Goal: Task Accomplishment & Management: Use online tool/utility

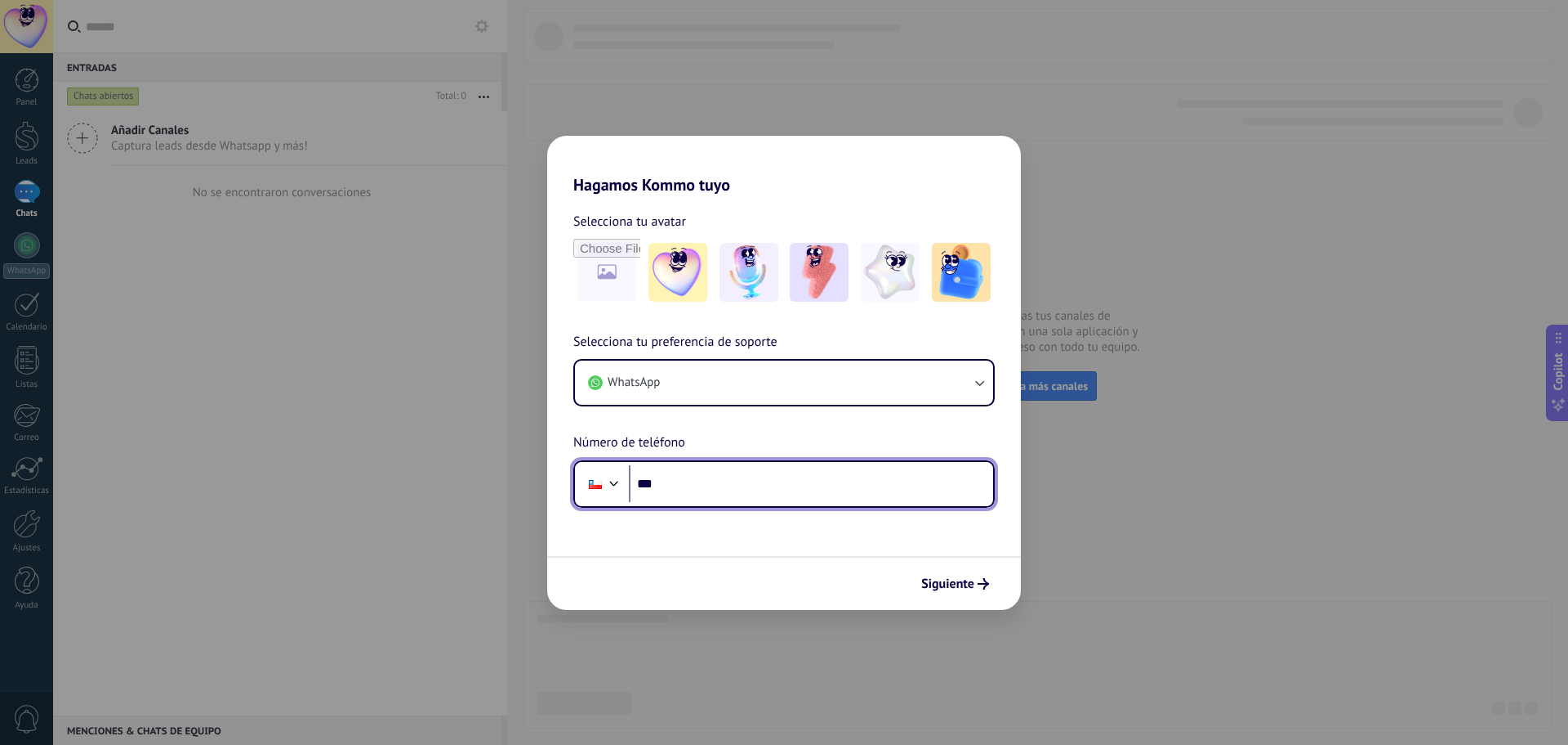
click at [704, 490] on input "***" at bounding box center [810, 484] width 364 height 37
type input "**********"
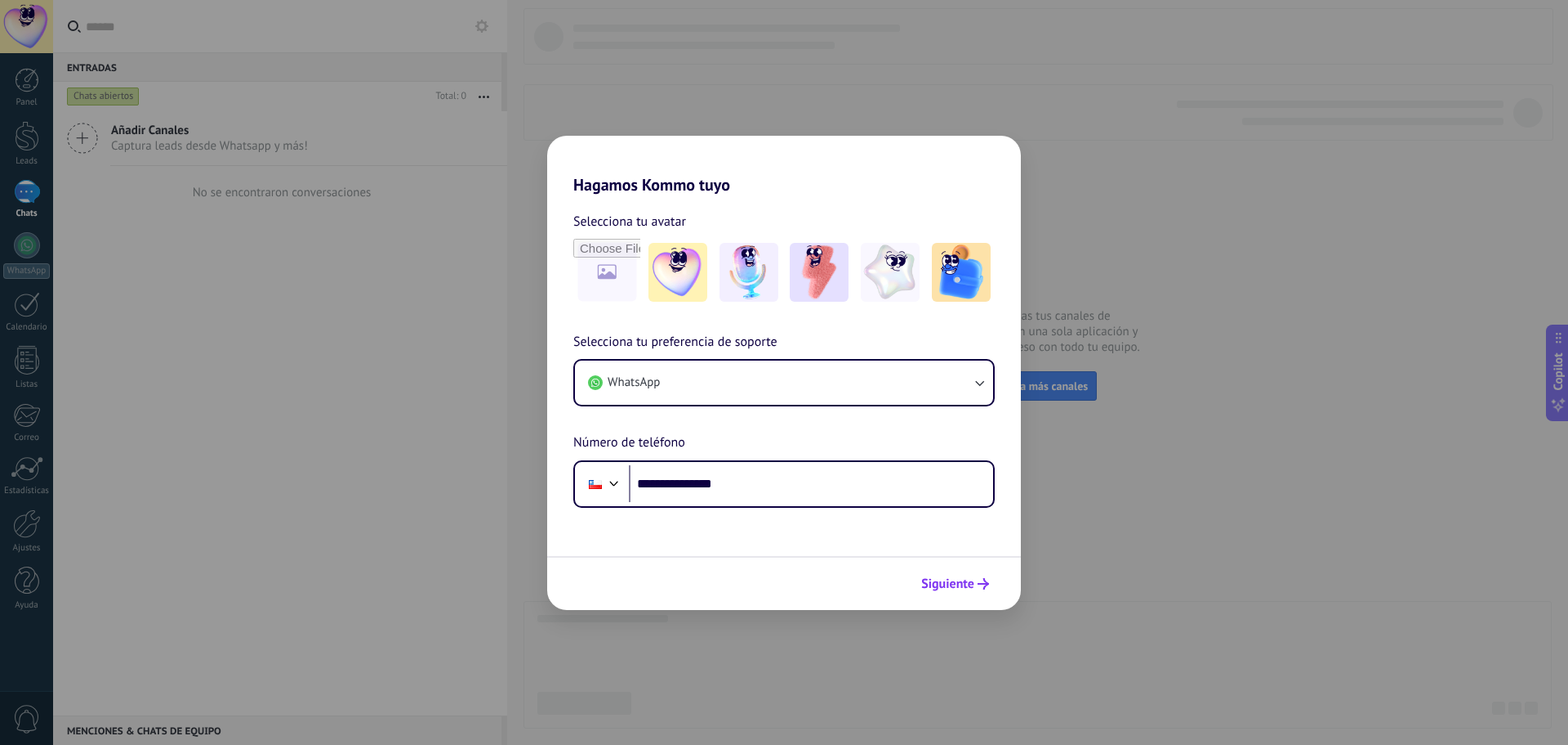
click at [955, 578] on span "Siguiente" at bounding box center [947, 583] width 53 height 11
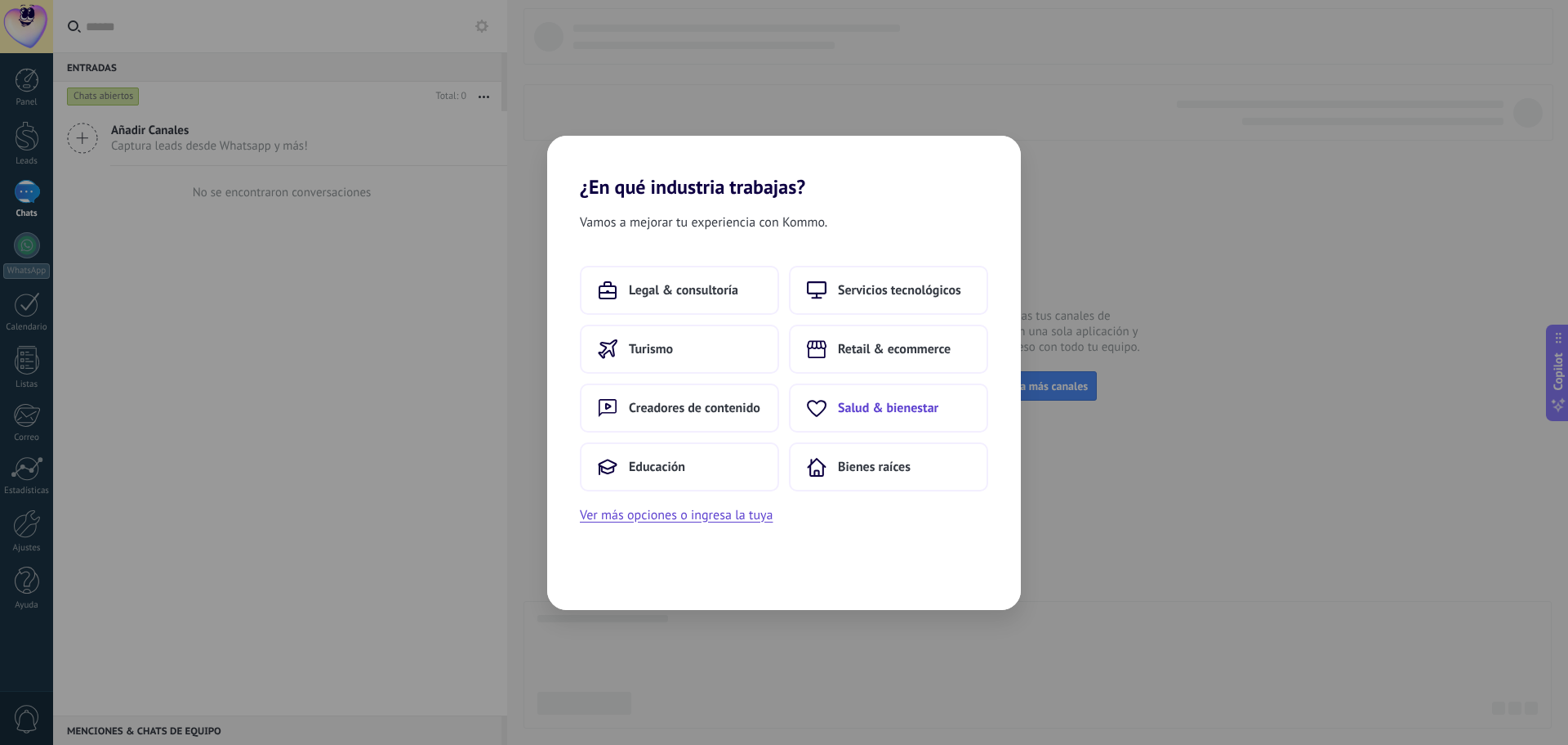
click at [893, 412] on span "Salud & bienestar" at bounding box center [888, 408] width 100 height 17
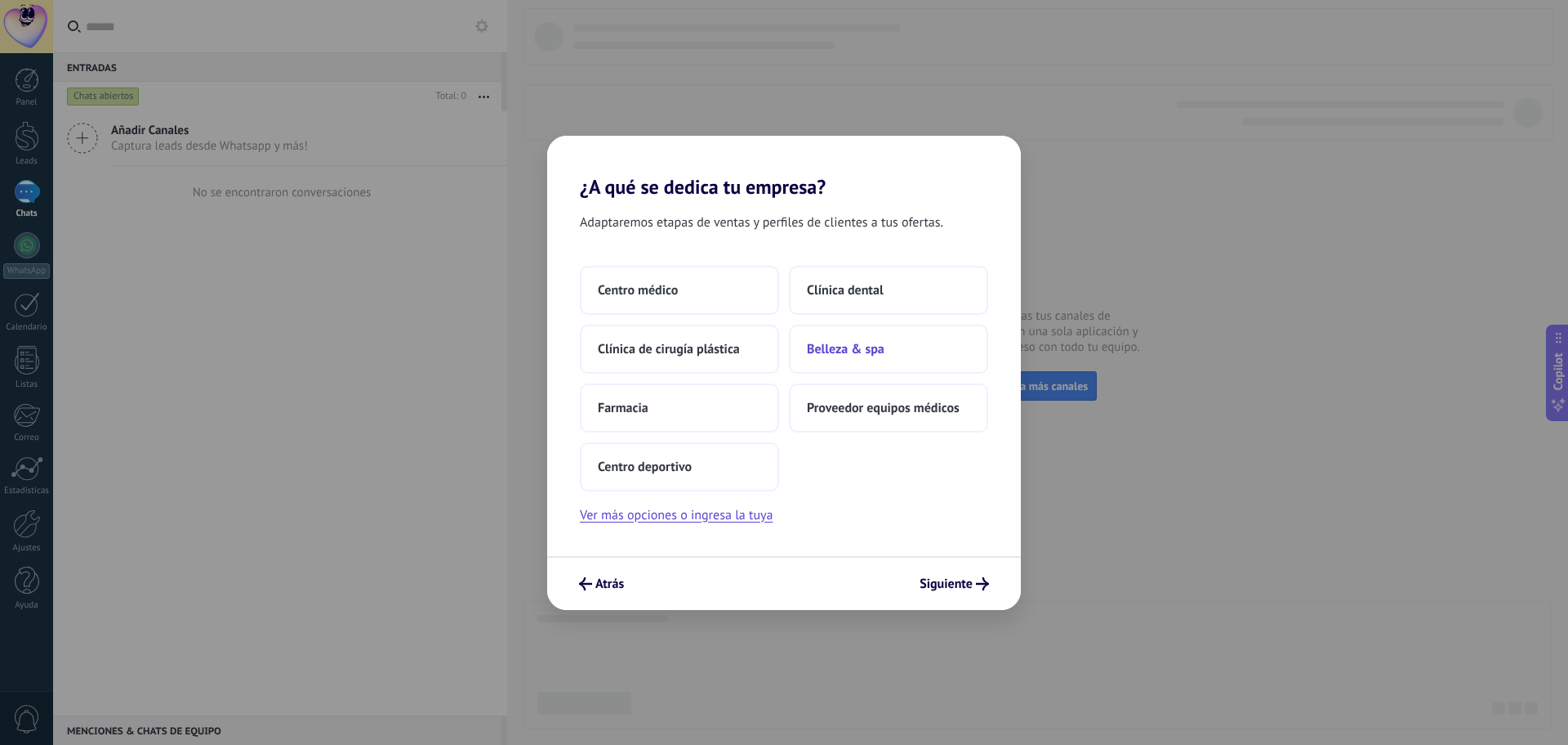
click at [836, 347] on span "Belleza & spa" at bounding box center [846, 349] width 78 height 17
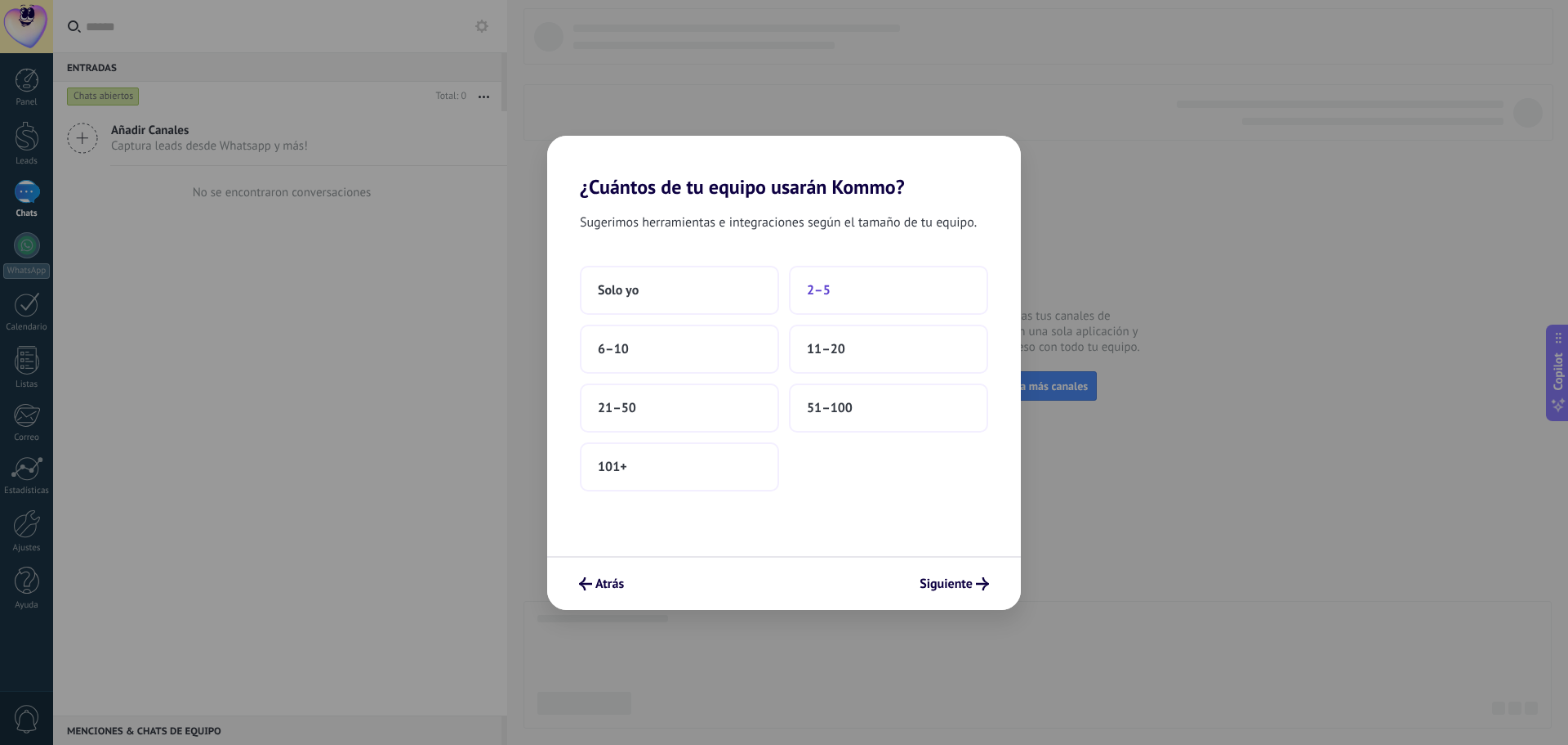
click at [848, 298] on button "2–5" at bounding box center [888, 290] width 200 height 49
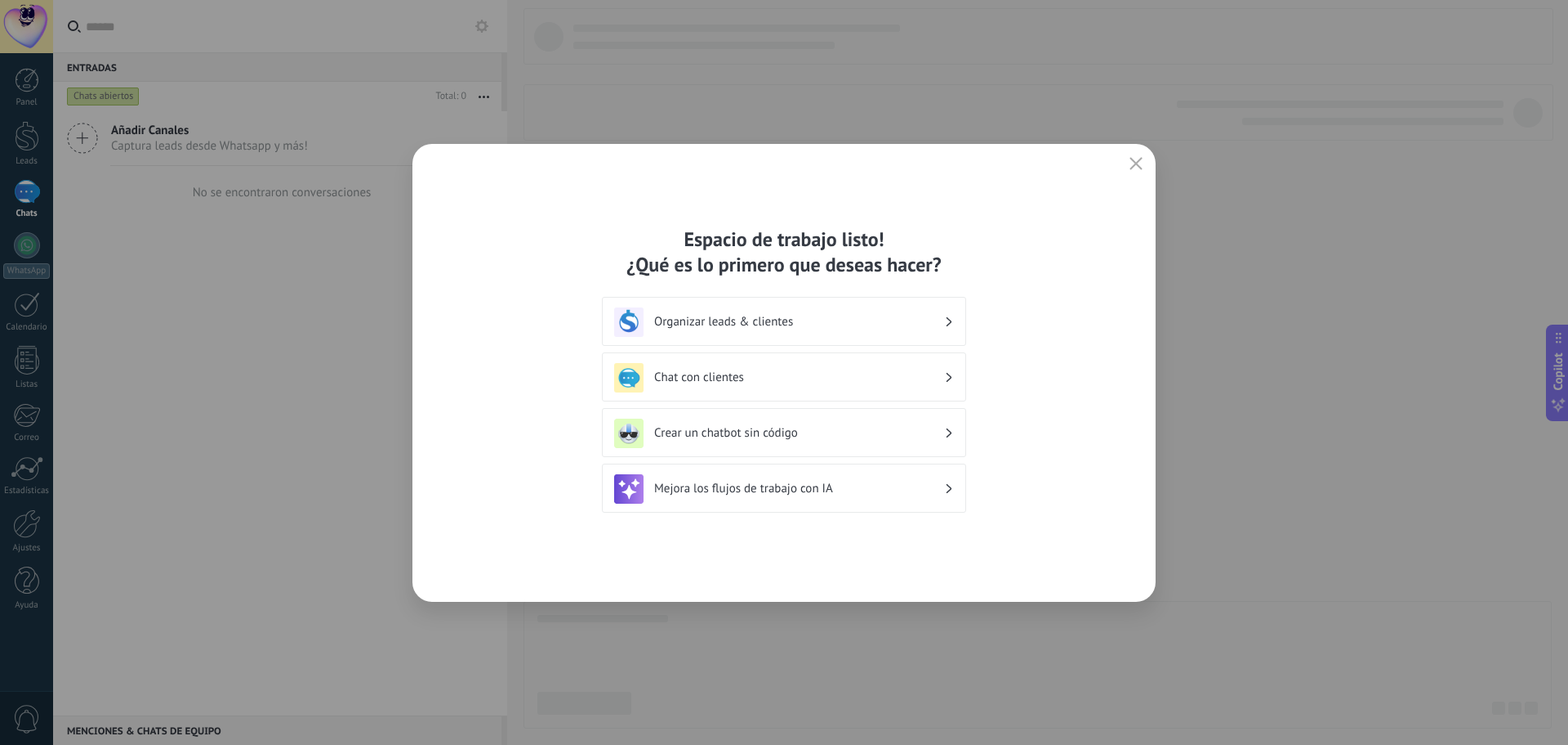
click at [839, 378] on h3 "Chat con clientes" at bounding box center [799, 377] width 290 height 16
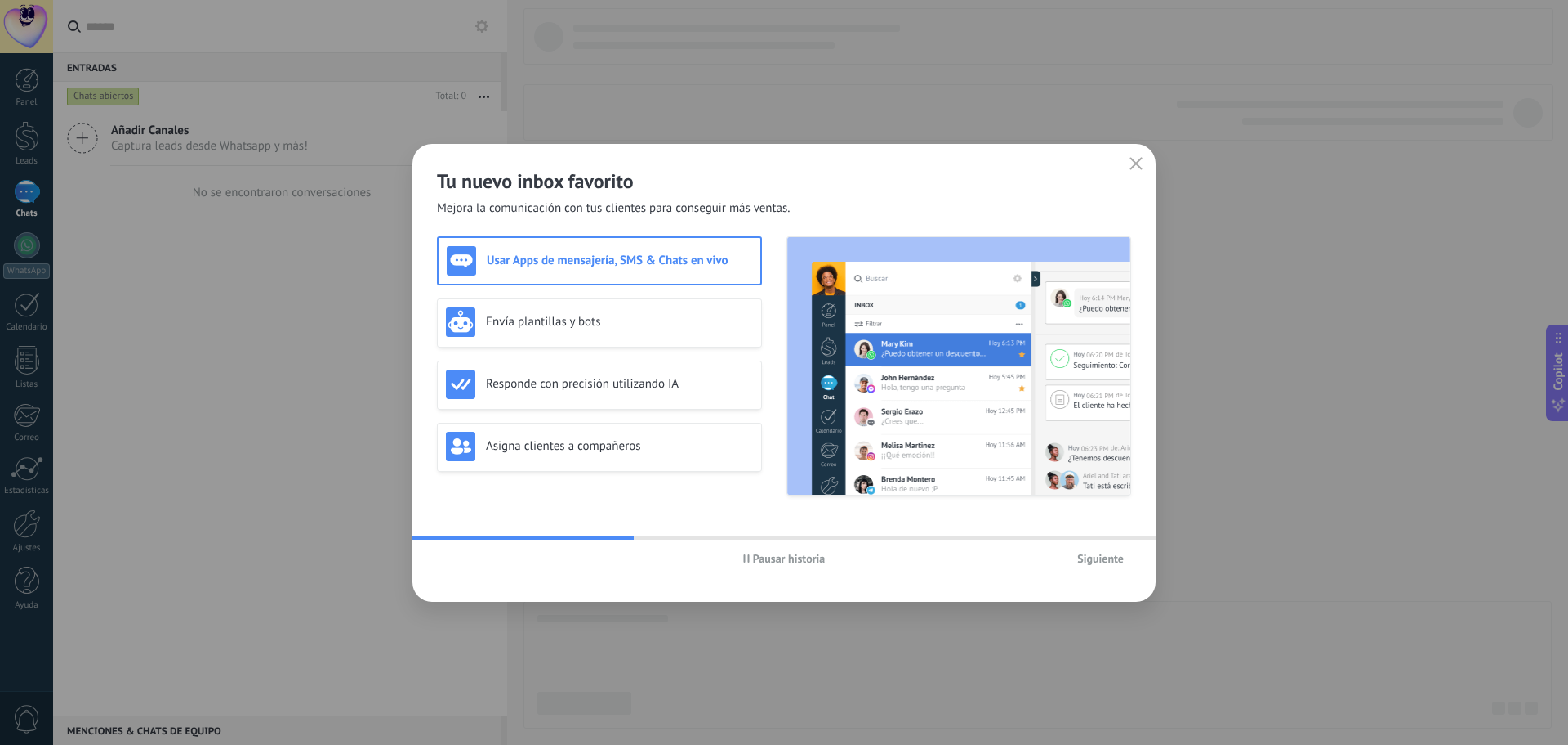
click at [1116, 557] on span "Siguiente" at bounding box center [1101, 558] width 46 height 11
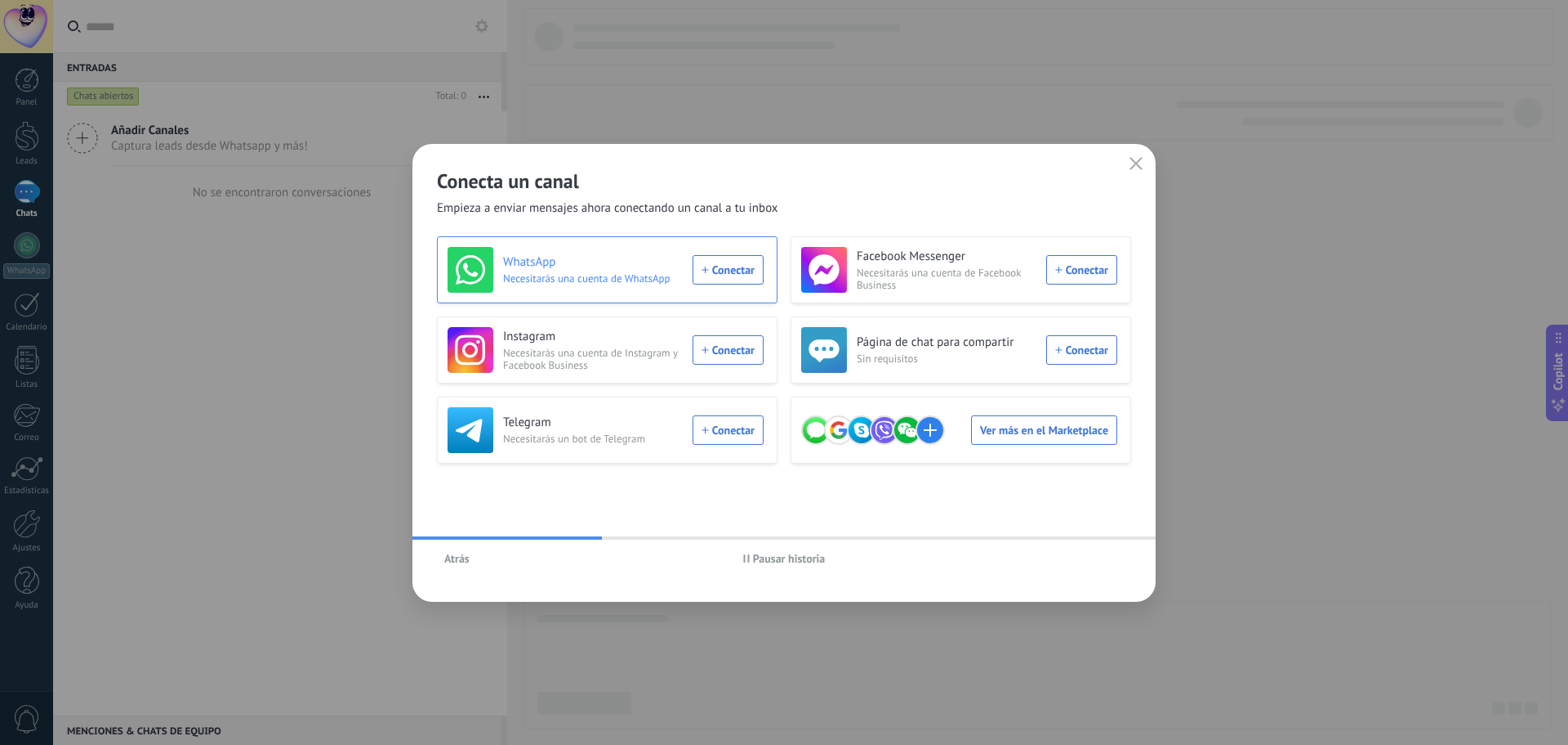
click at [738, 272] on div "WhatsApp Necesitarás una cuenta de WhatsApp Conectar" at bounding box center [605, 269] width 316 height 46
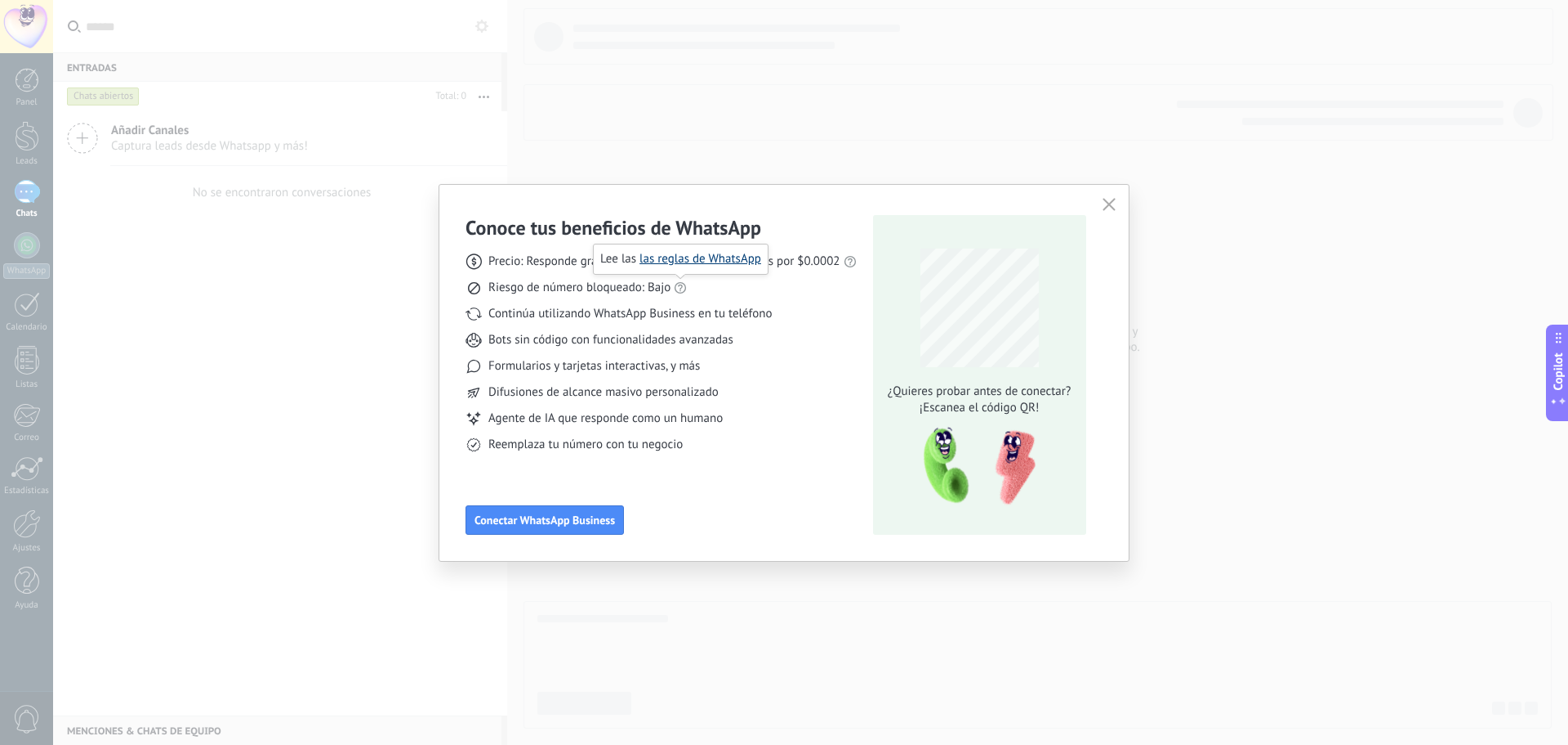
click at [684, 262] on link "las reglas de WhatsApp" at bounding box center [700, 258] width 122 height 16
click at [680, 288] on icon at bounding box center [680, 288] width 13 height 13
click at [1110, 204] on icon "button" at bounding box center [1109, 204] width 13 height 13
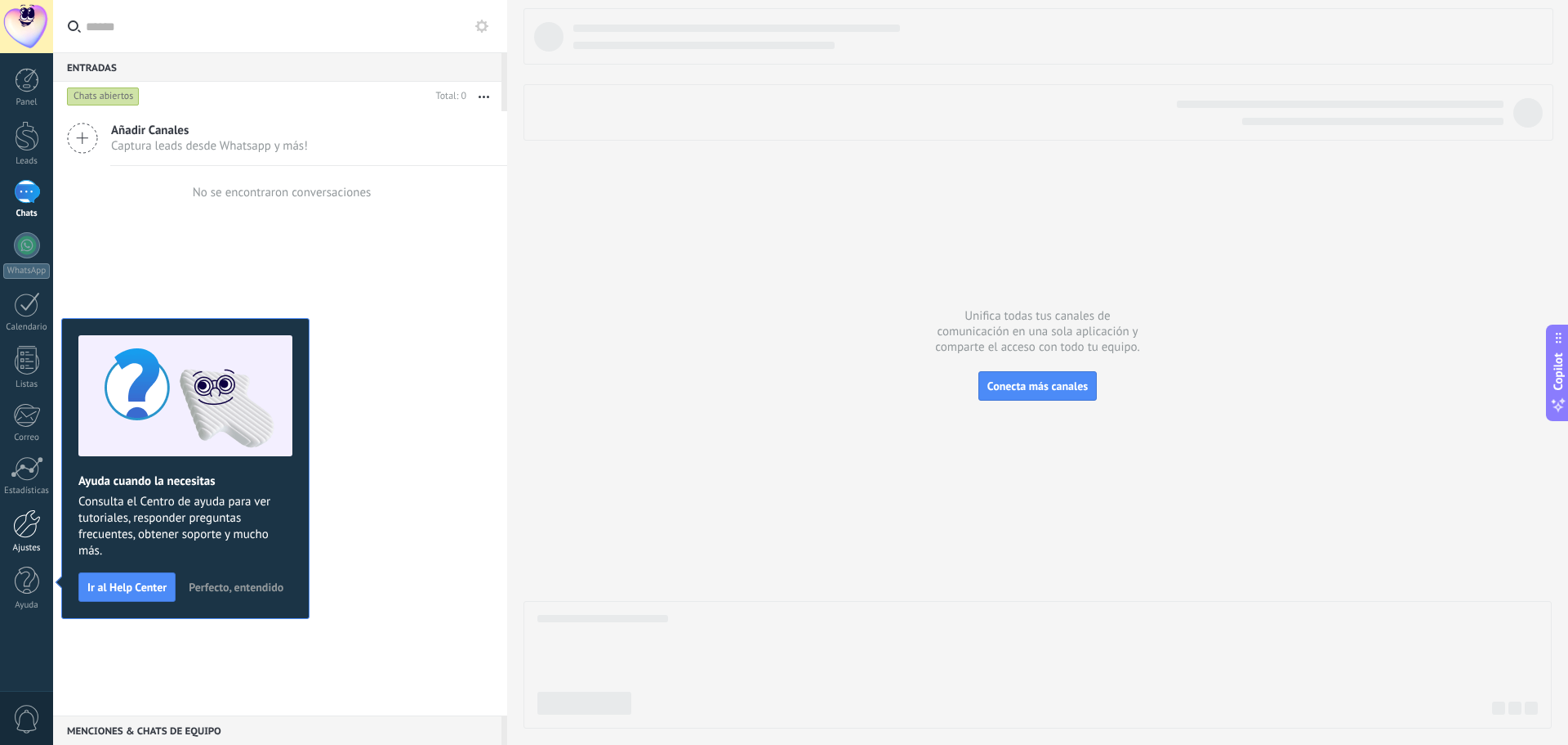
click at [26, 519] on div at bounding box center [27, 523] width 28 height 29
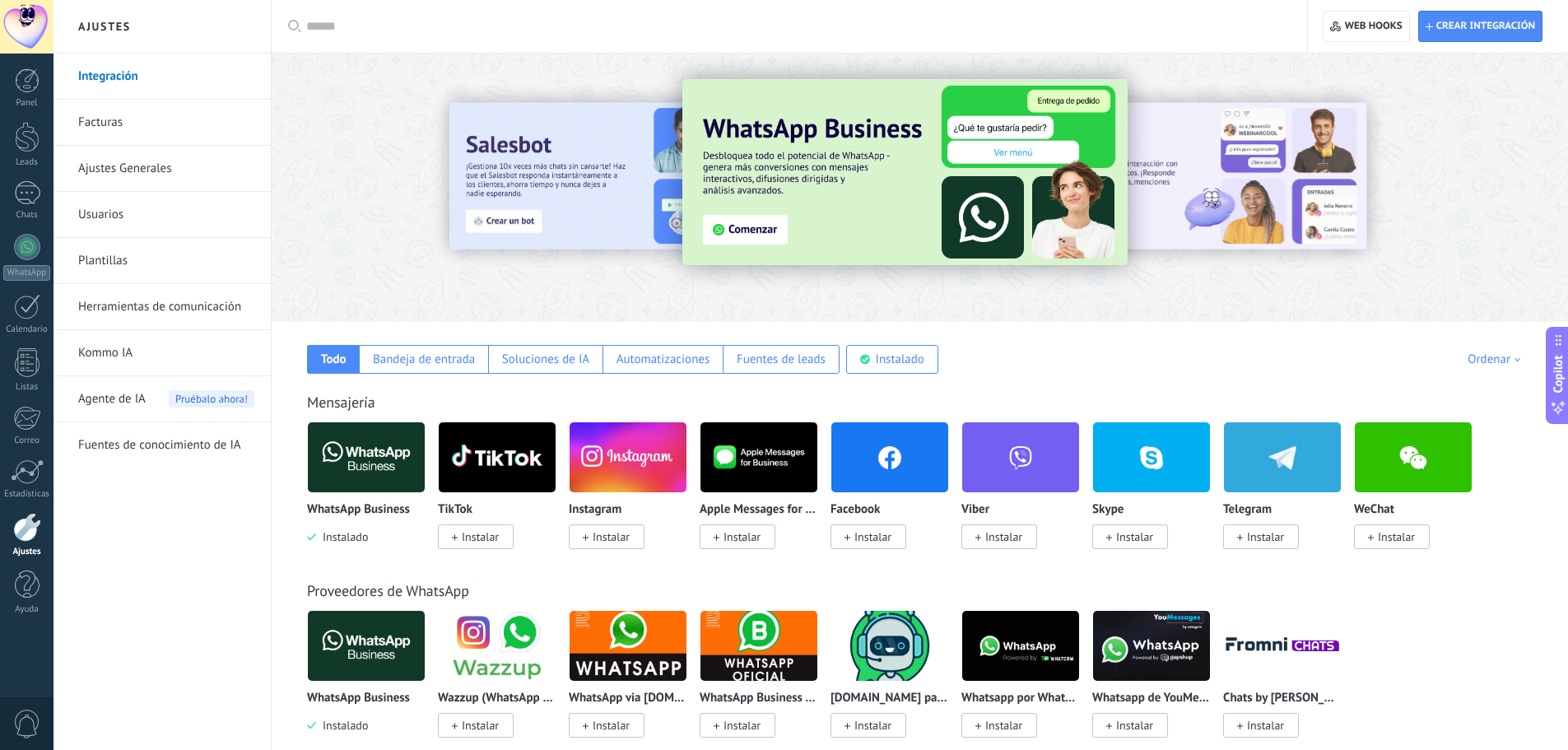
click at [378, 468] on img at bounding box center [366, 456] width 117 height 79
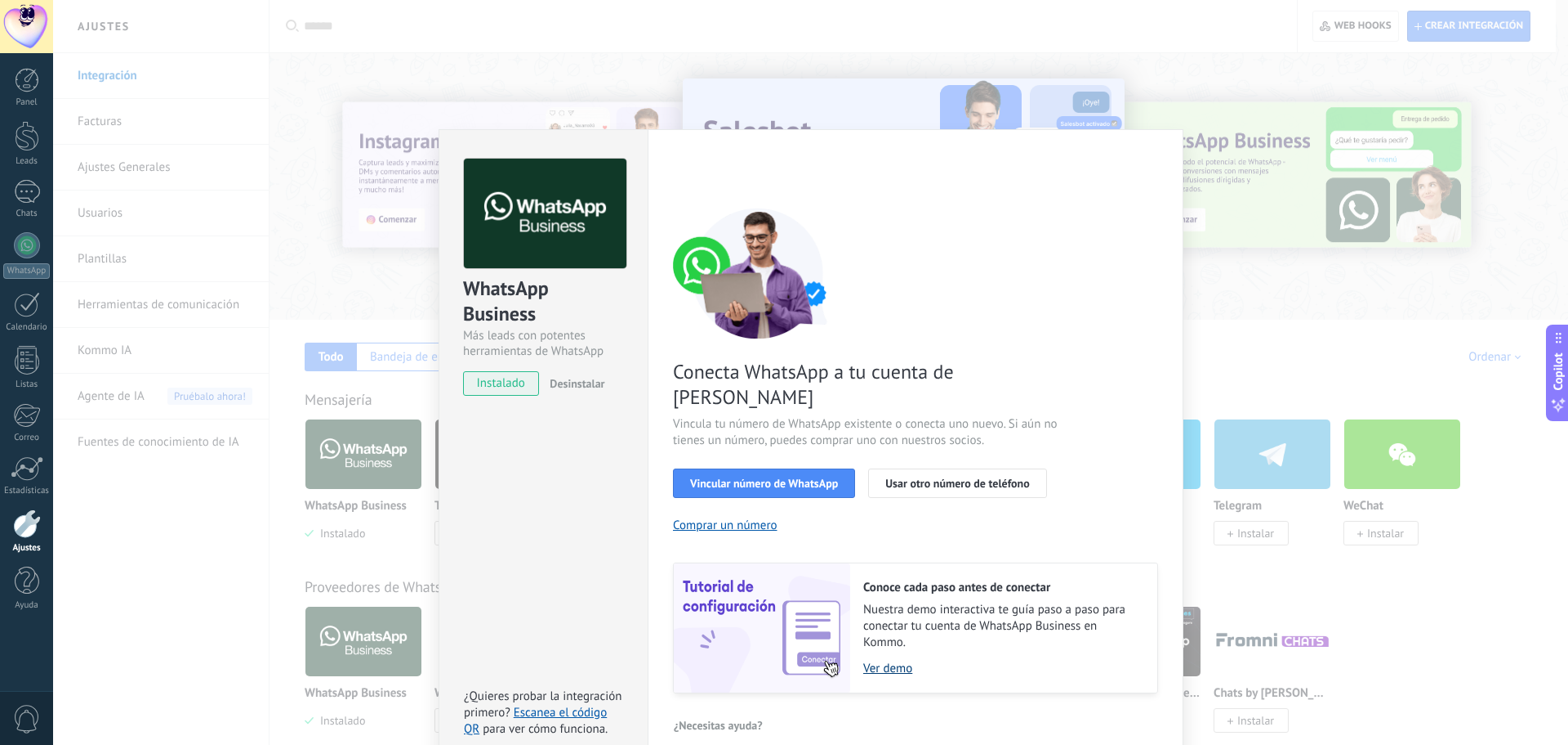
click at [896, 660] on link "Ver demo" at bounding box center [1002, 668] width 278 height 16
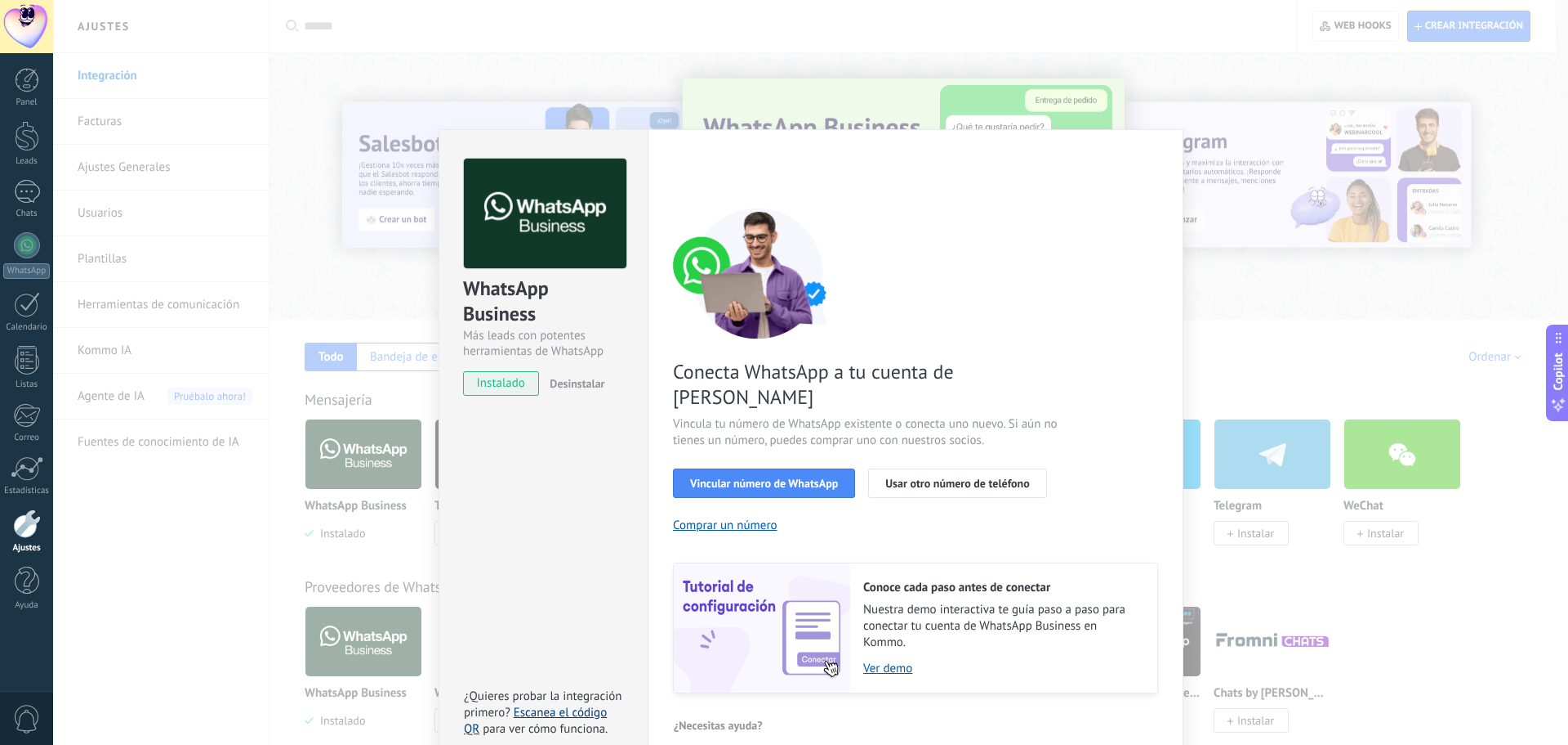
click at [580, 704] on link "Escanea el código QR" at bounding box center [536, 720] width 143 height 32
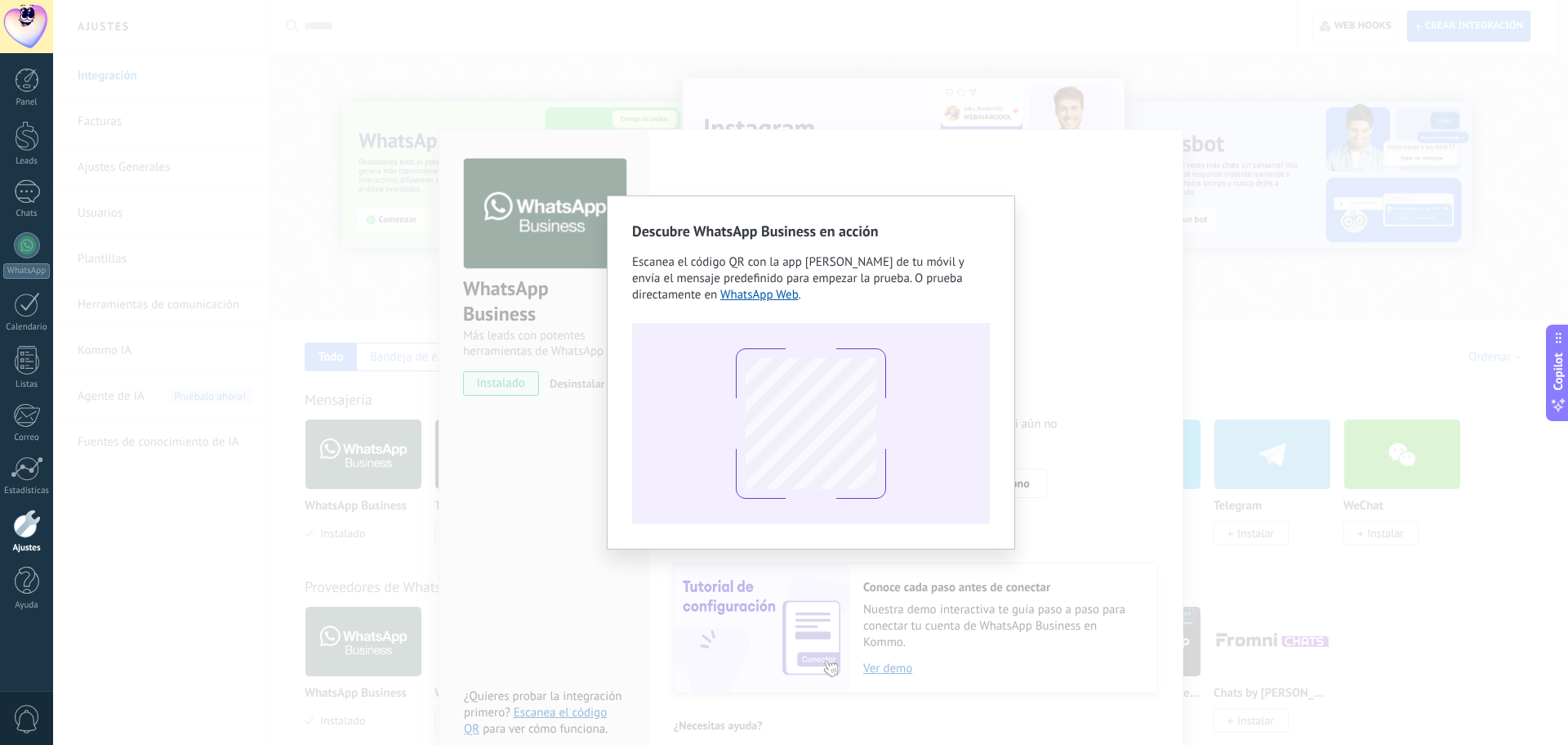
click at [1048, 242] on div "Descubre WhatsApp Business en acción Escanea el código QR con la app [PERSON_NA…" at bounding box center [810, 372] width 1515 height 745
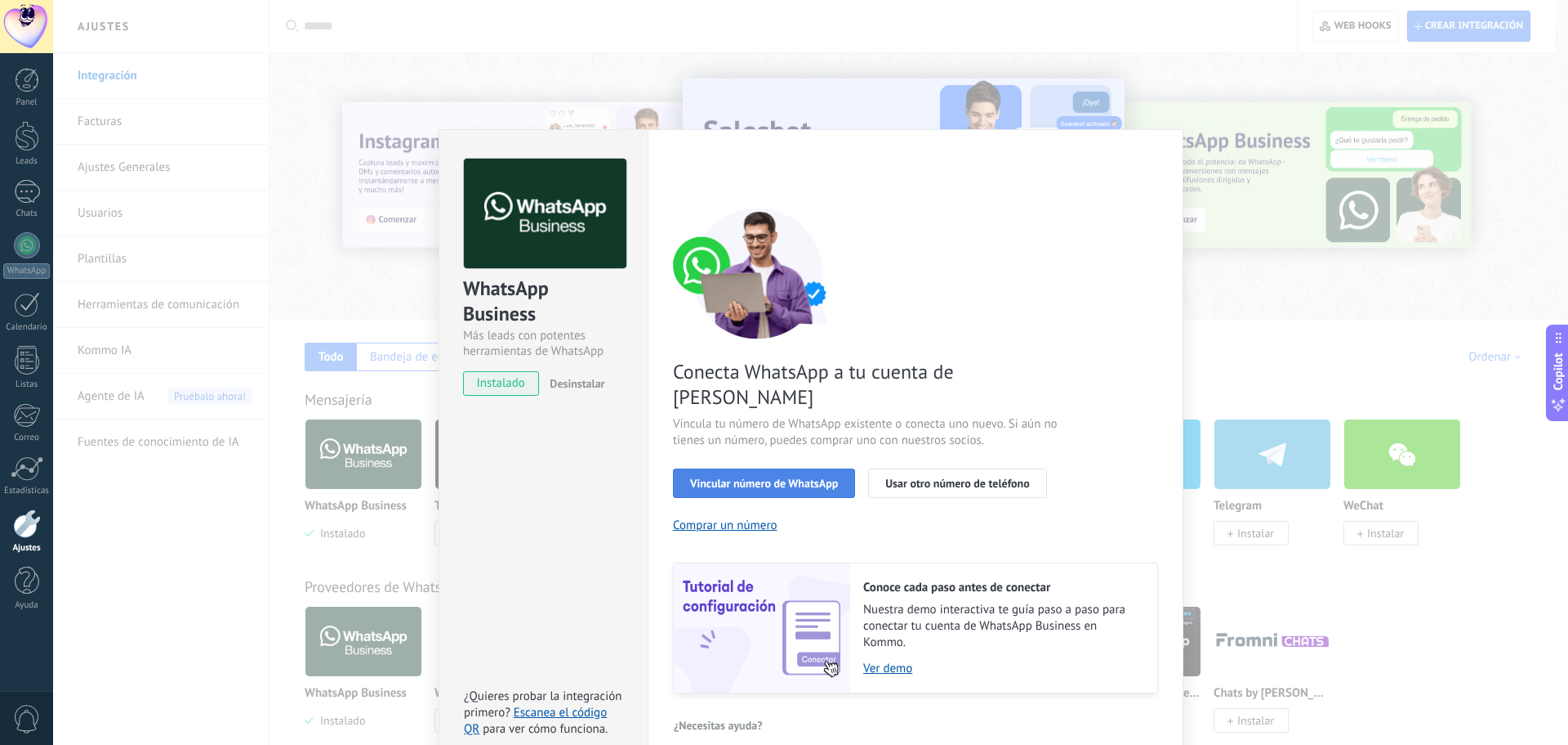
click at [757, 477] on span "Vincular número de WhatsApp" at bounding box center [763, 483] width 148 height 11
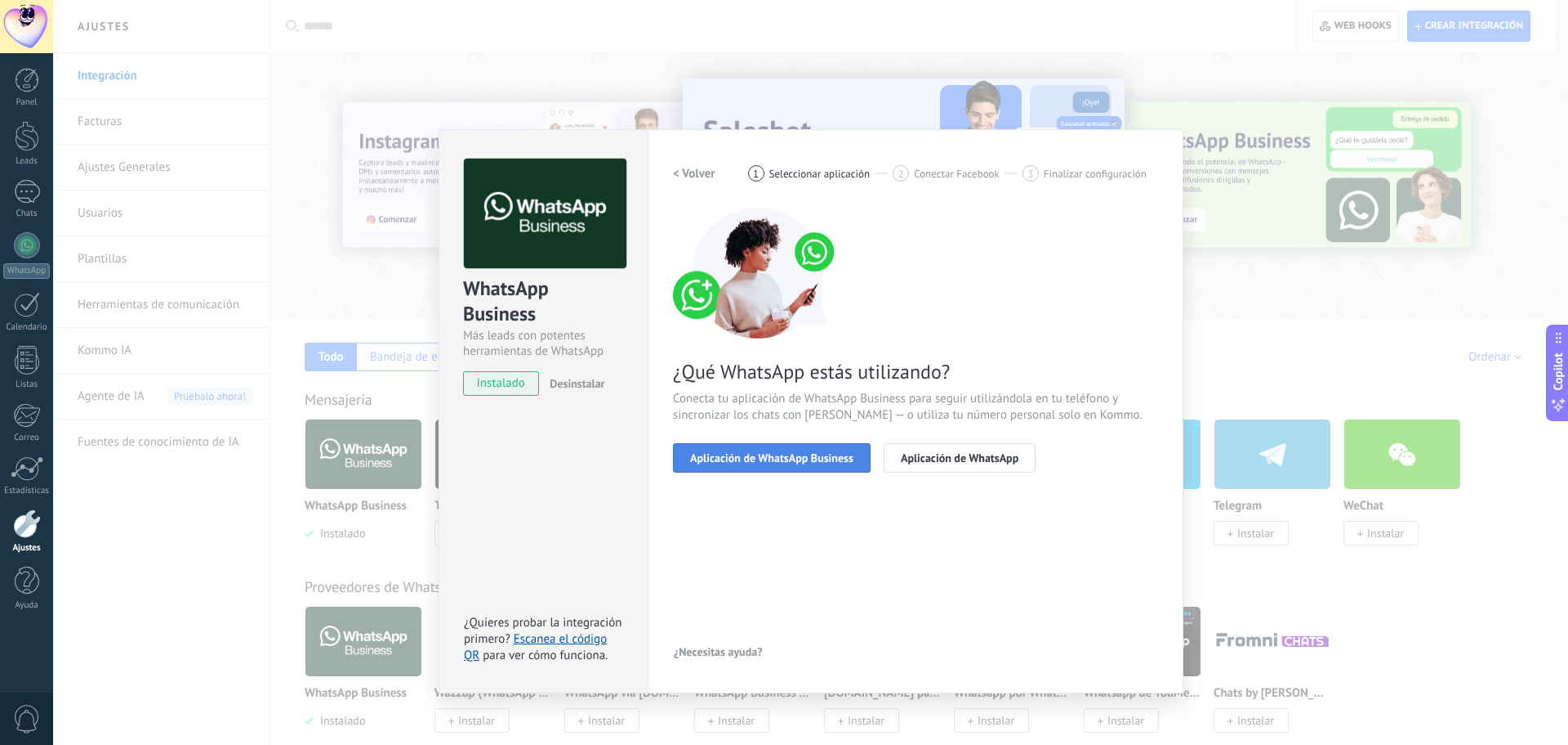
click at [783, 452] on span "Aplicación de WhatsApp Business" at bounding box center [771, 458] width 163 height 11
